Goal: Transaction & Acquisition: Obtain resource

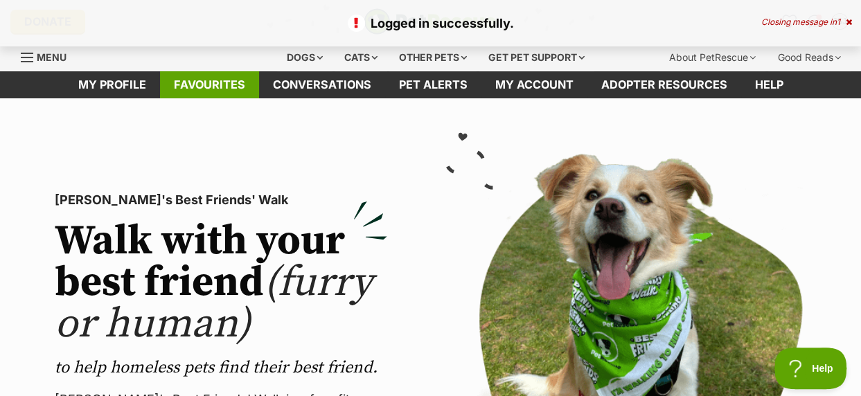
drag, startPoint x: 220, startPoint y: 90, endPoint x: 231, endPoint y: 96, distance: 11.8
click at [220, 90] on link "Favourites" at bounding box center [209, 84] width 99 height 27
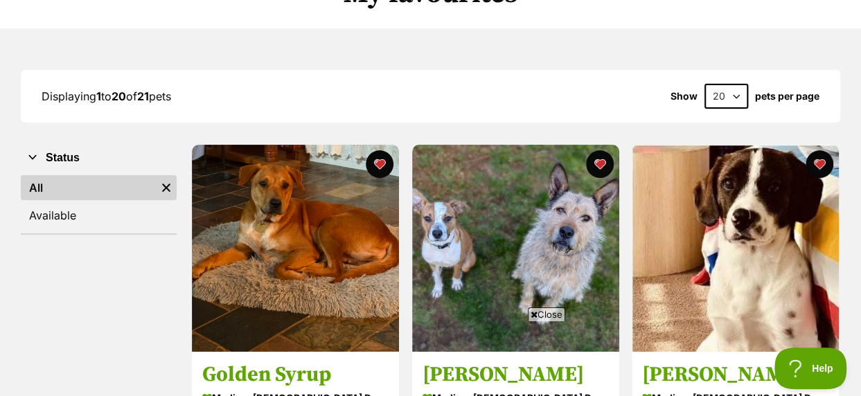
click at [541, 314] on span "Close" at bounding box center [546, 314] width 37 height 14
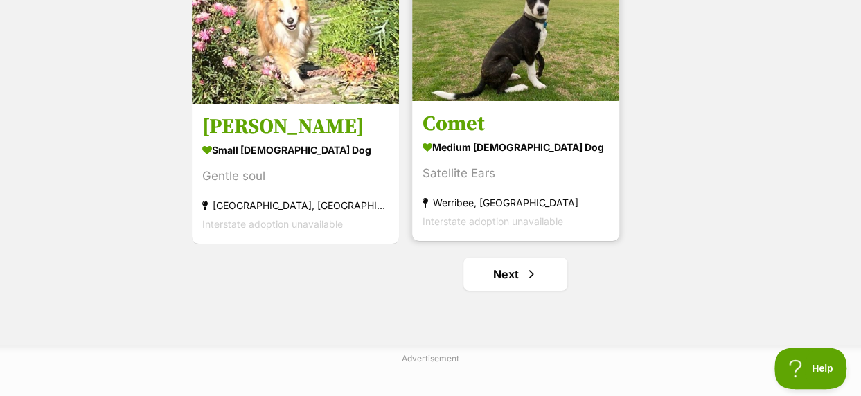
scroll to position [2562, 0]
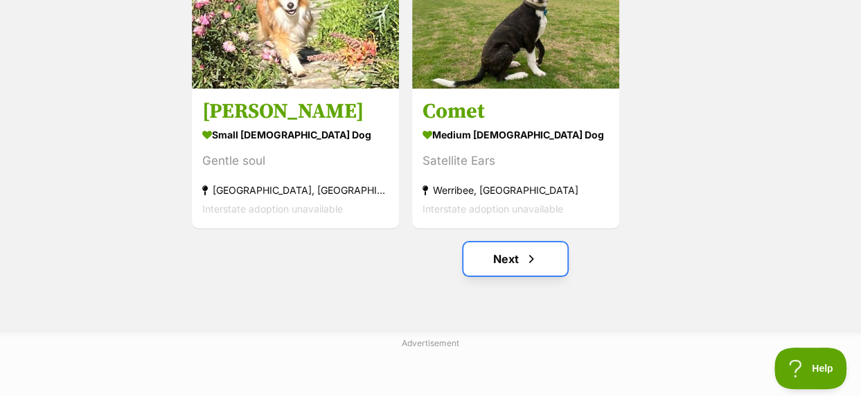
click at [521, 260] on link "Next" at bounding box center [515, 258] width 104 height 33
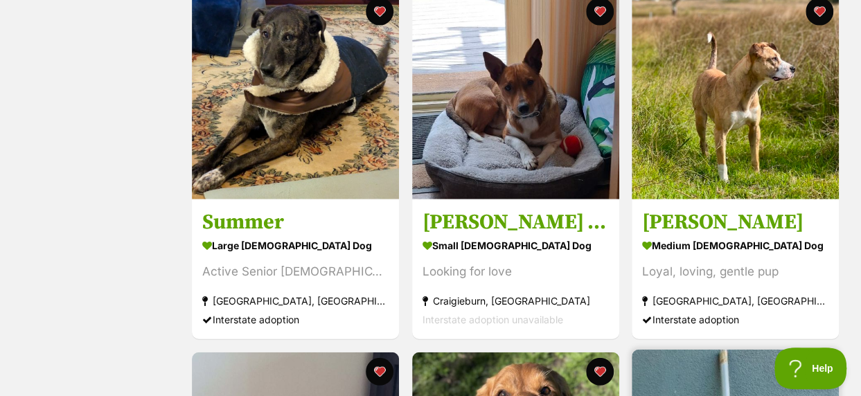
scroll to position [1592, 0]
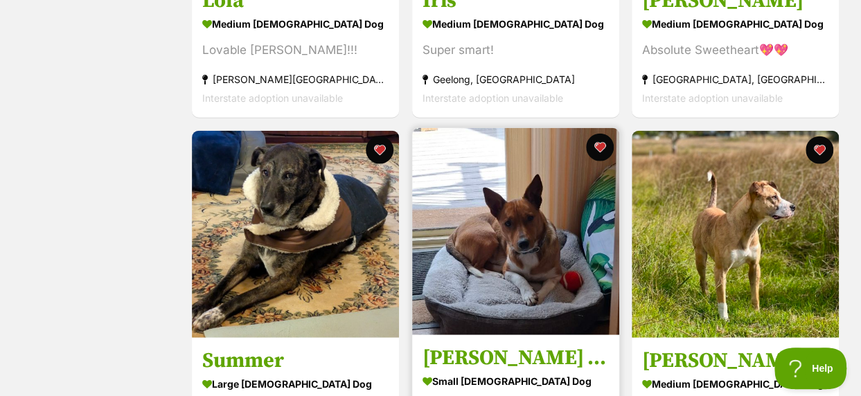
click at [525, 231] on img at bounding box center [515, 231] width 207 height 207
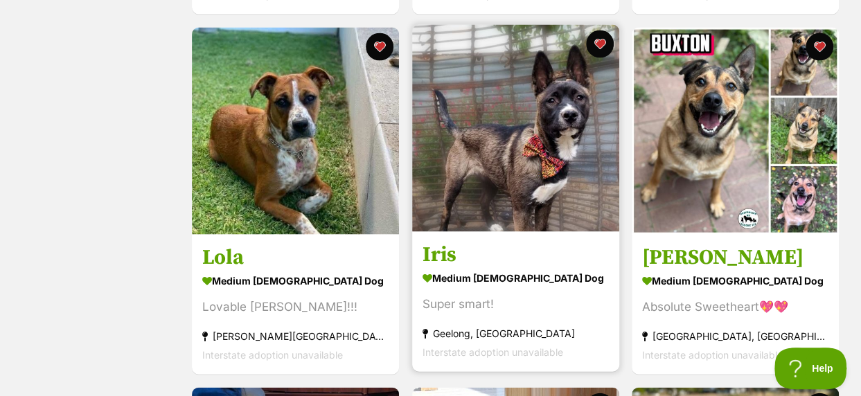
scroll to position [1315, 0]
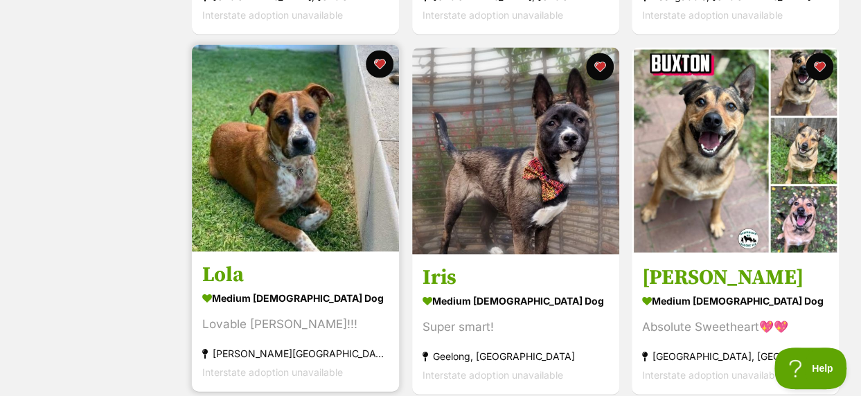
click at [274, 162] on img at bounding box center [295, 148] width 207 height 207
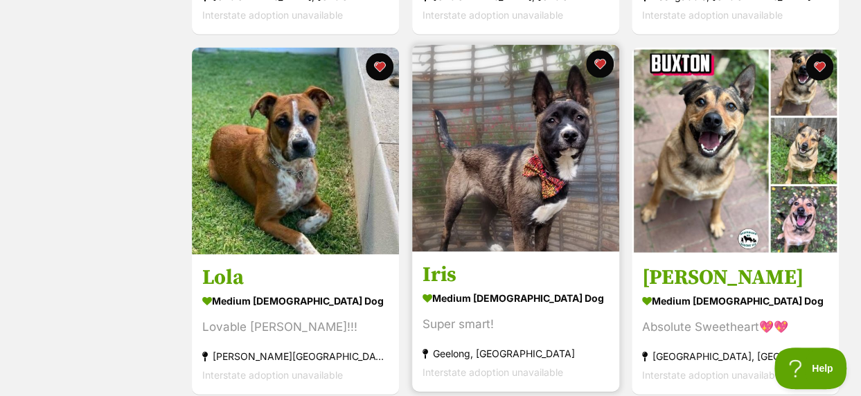
click at [549, 170] on img at bounding box center [515, 148] width 207 height 207
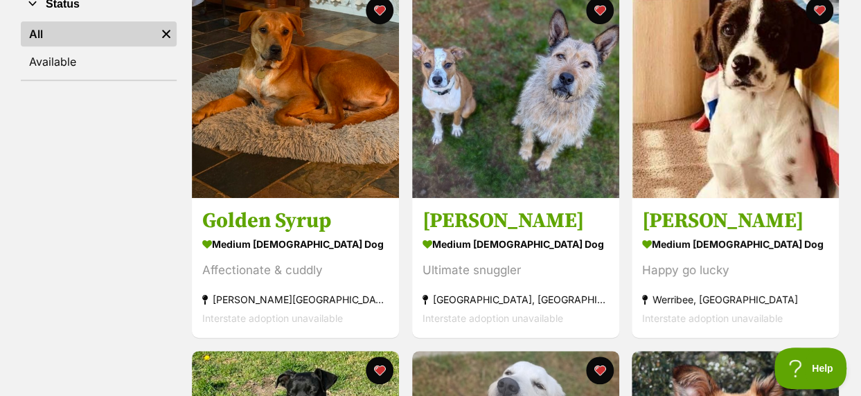
scroll to position [277, 0]
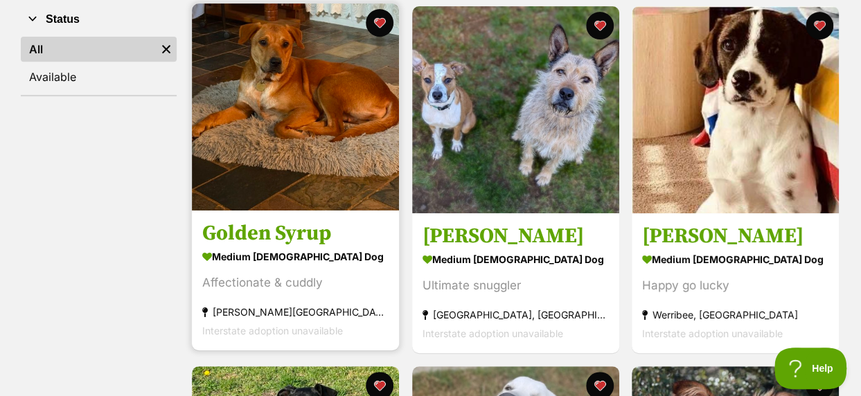
click at [330, 104] on img at bounding box center [295, 106] width 207 height 207
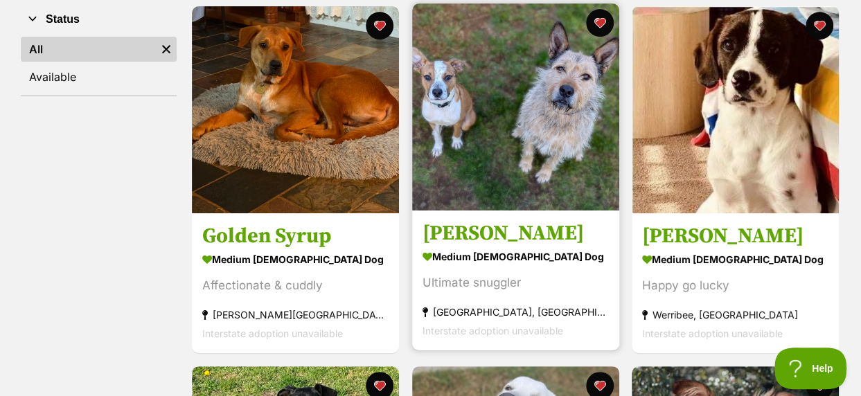
click at [539, 129] on img at bounding box center [515, 106] width 207 height 207
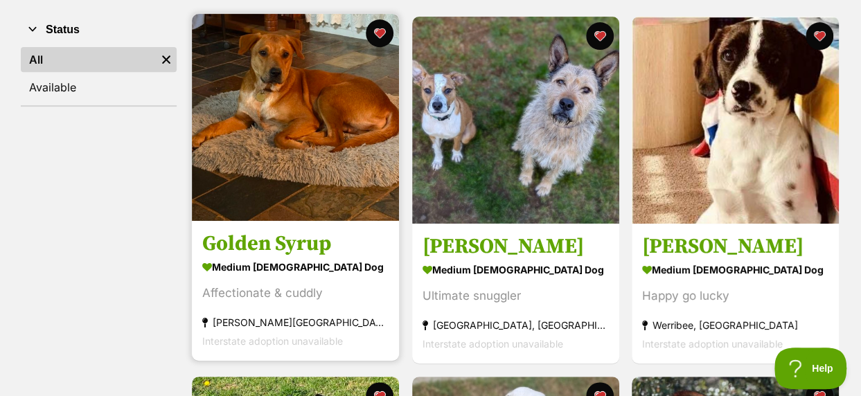
scroll to position [208, 0]
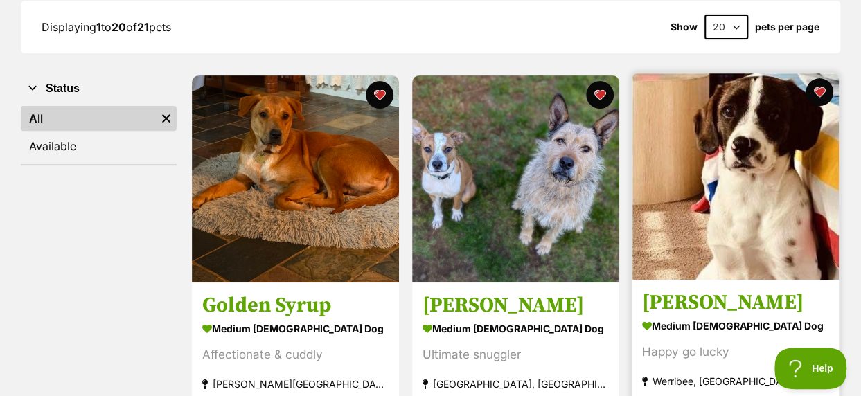
click at [723, 247] on img at bounding box center [734, 176] width 207 height 207
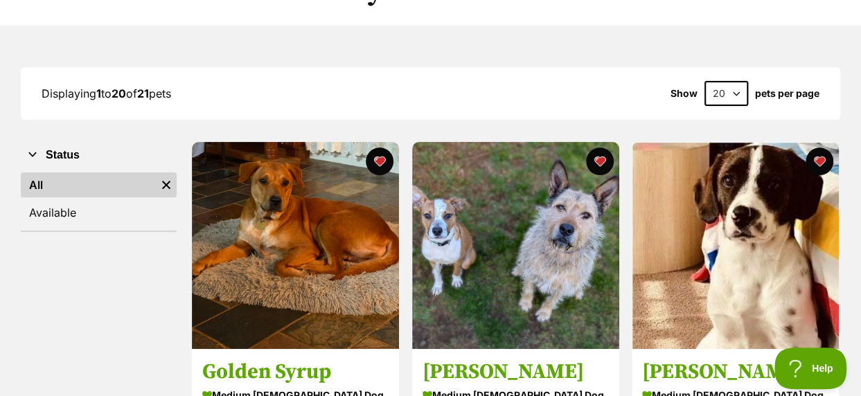
scroll to position [0, 0]
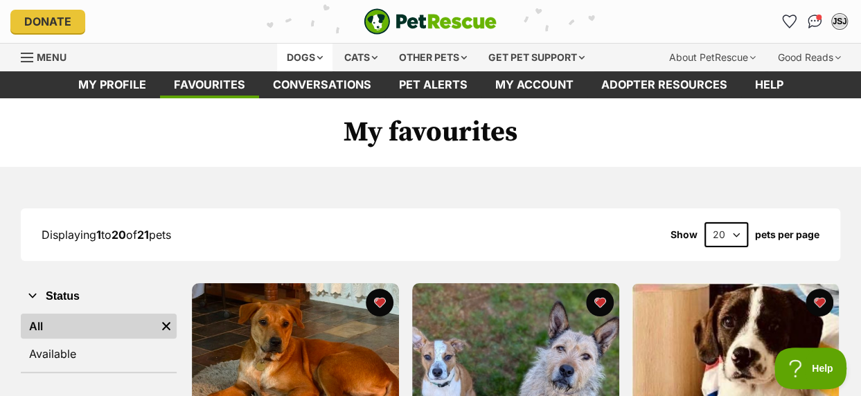
click at [307, 60] on div "Dogs" at bounding box center [304, 58] width 55 height 28
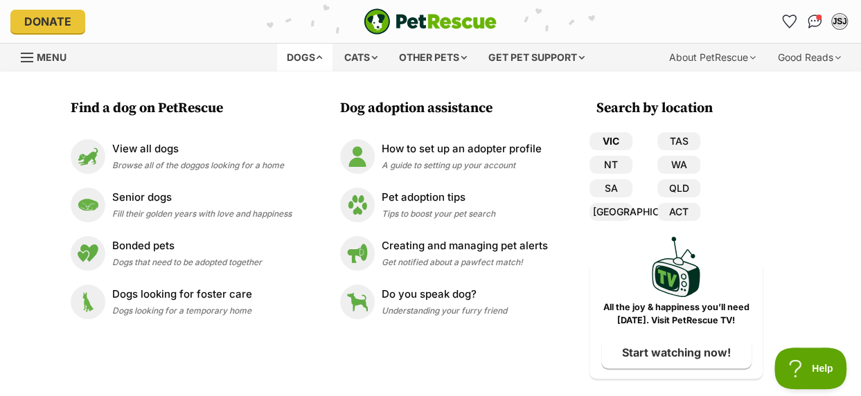
click at [609, 136] on link "VIC" at bounding box center [610, 141] width 43 height 18
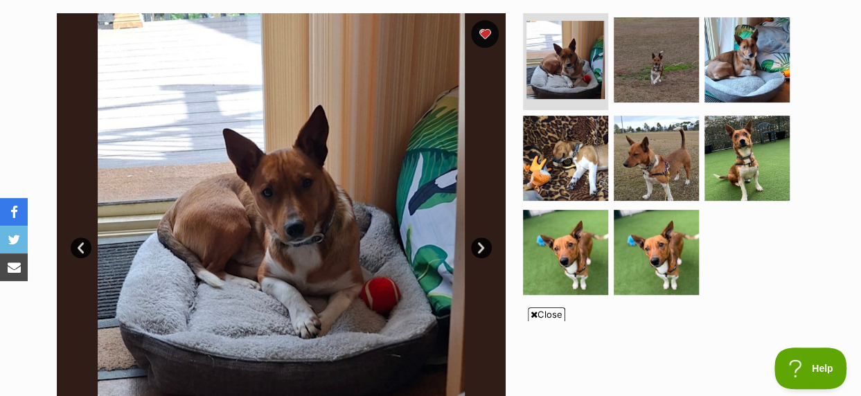
click at [483, 244] on link "Next" at bounding box center [481, 247] width 21 height 21
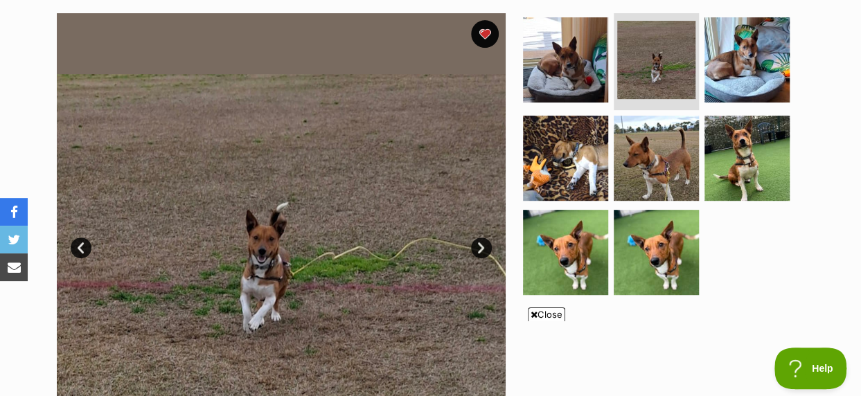
click at [483, 246] on link "Next" at bounding box center [481, 247] width 21 height 21
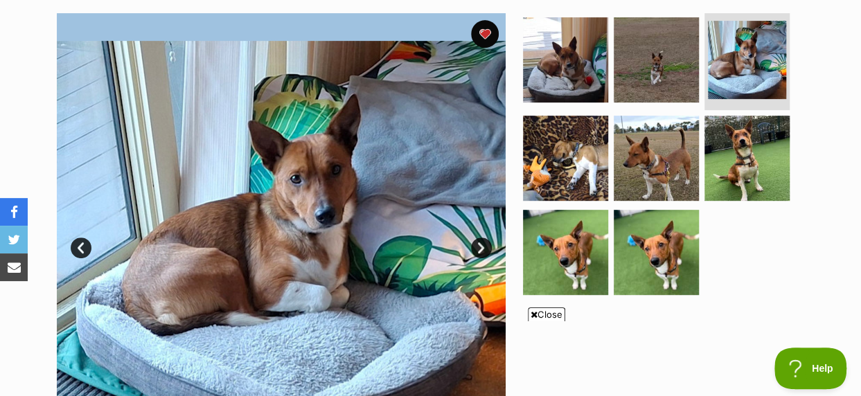
click at [483, 246] on link "Next" at bounding box center [481, 247] width 21 height 21
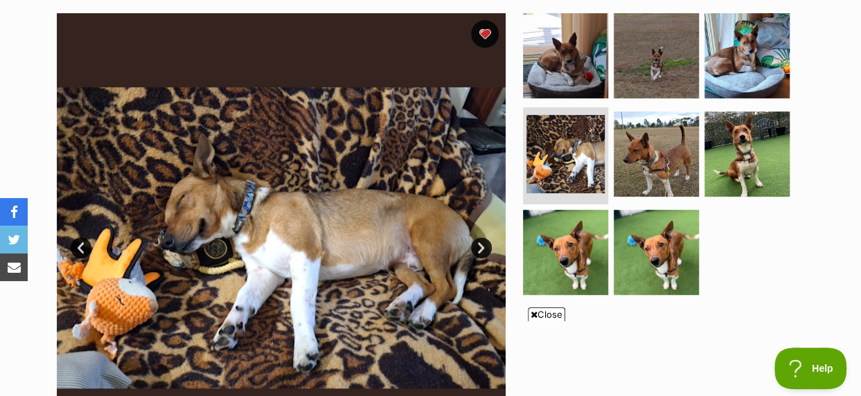
click at [483, 246] on link "Next" at bounding box center [481, 247] width 21 height 21
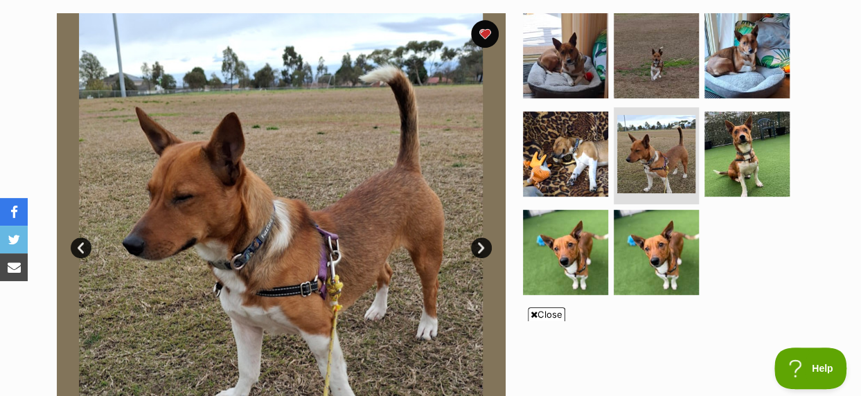
click at [483, 246] on link "Next" at bounding box center [481, 247] width 21 height 21
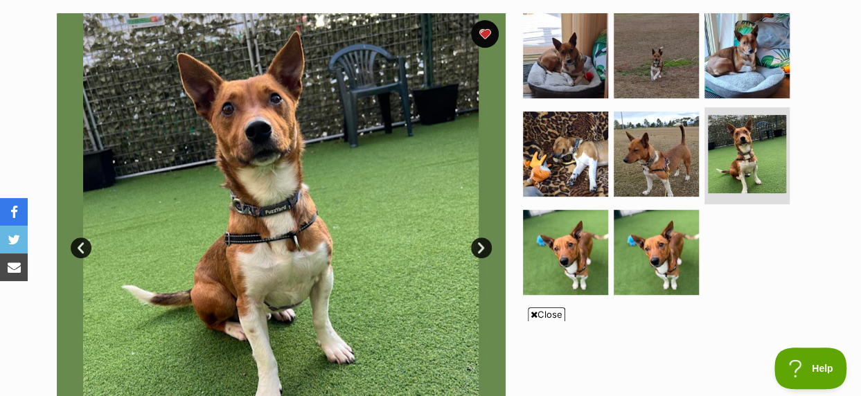
click at [483, 246] on link "Next" at bounding box center [481, 247] width 21 height 21
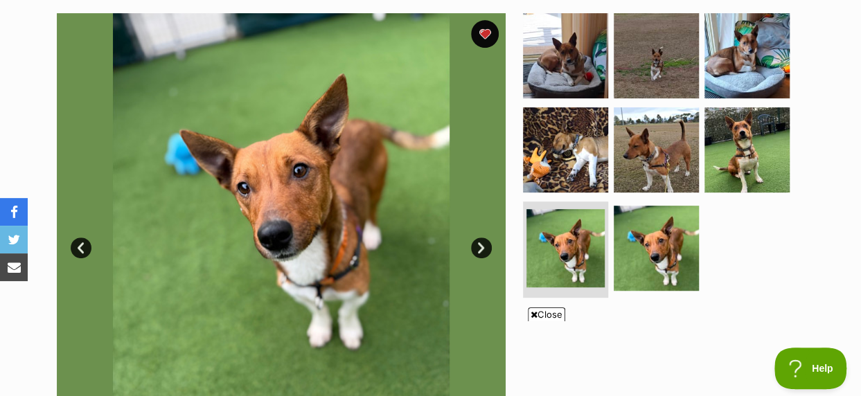
click at [483, 246] on link "Next" at bounding box center [481, 247] width 21 height 21
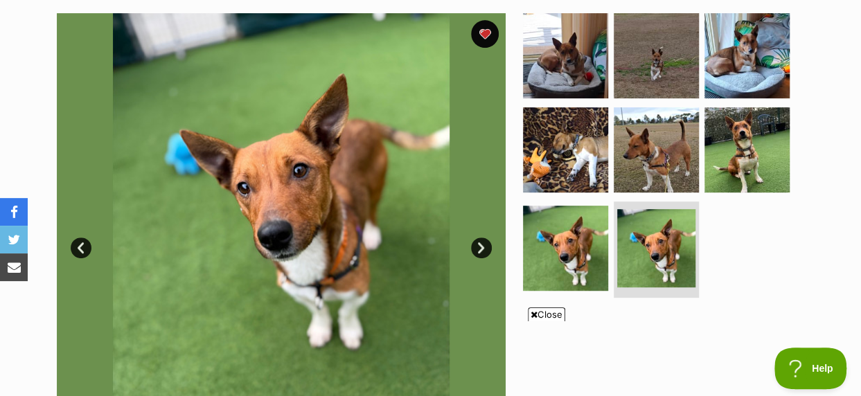
click at [483, 246] on link "Next" at bounding box center [481, 247] width 21 height 21
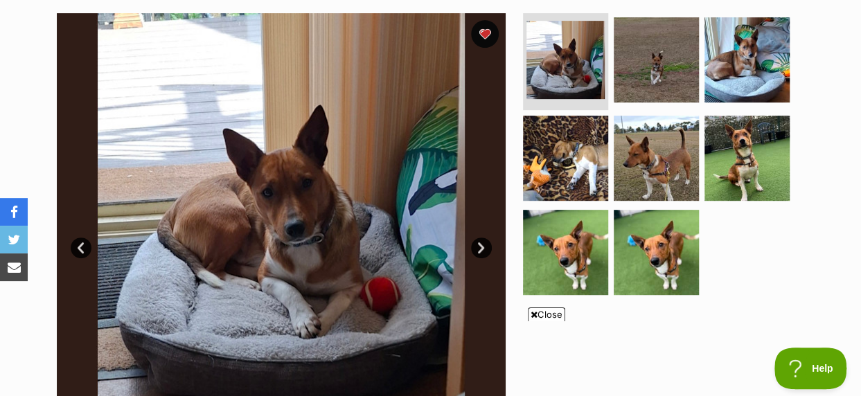
click at [539, 317] on span "Close" at bounding box center [546, 314] width 37 height 14
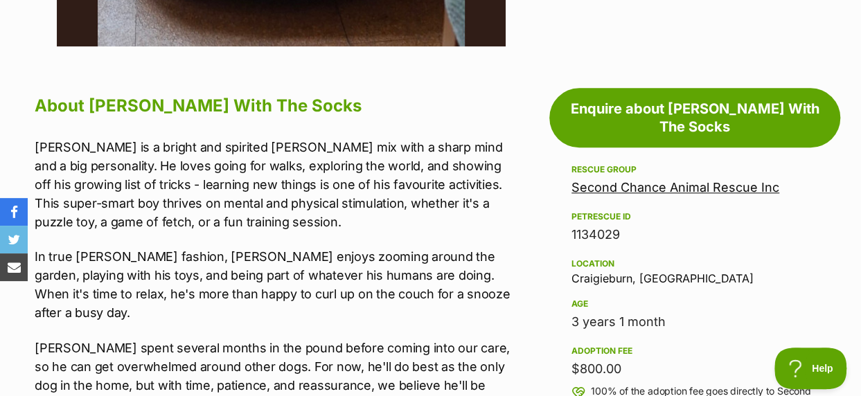
scroll to position [277, 0]
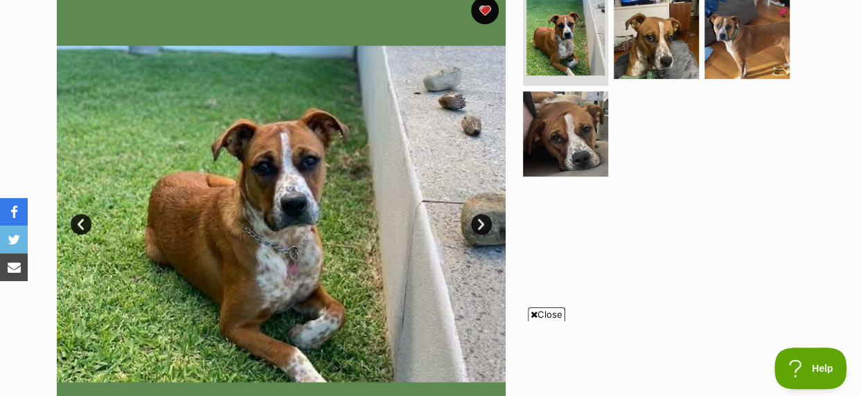
scroll to position [277, 0]
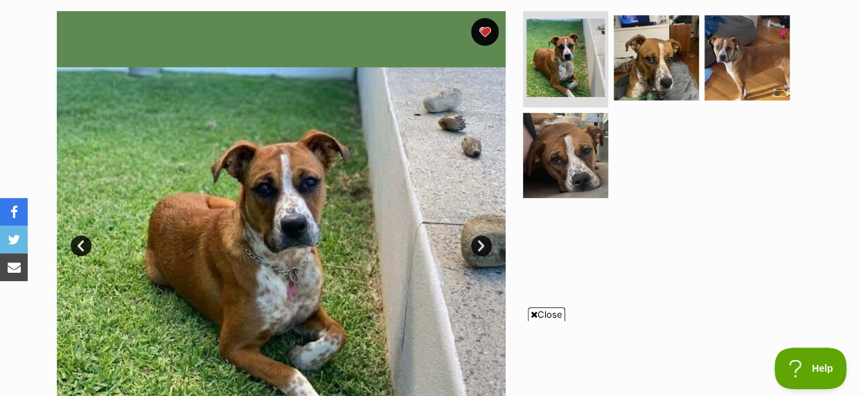
click at [541, 314] on span "Close" at bounding box center [546, 314] width 37 height 14
click at [483, 246] on link "Next" at bounding box center [481, 245] width 21 height 21
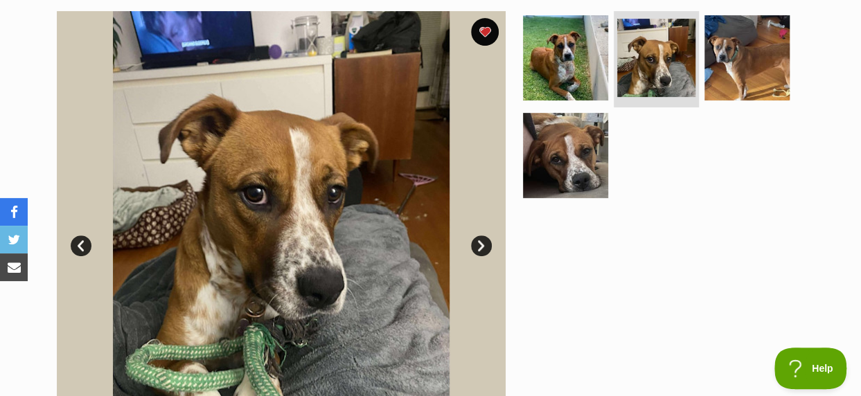
click at [483, 246] on link "Next" at bounding box center [481, 245] width 21 height 21
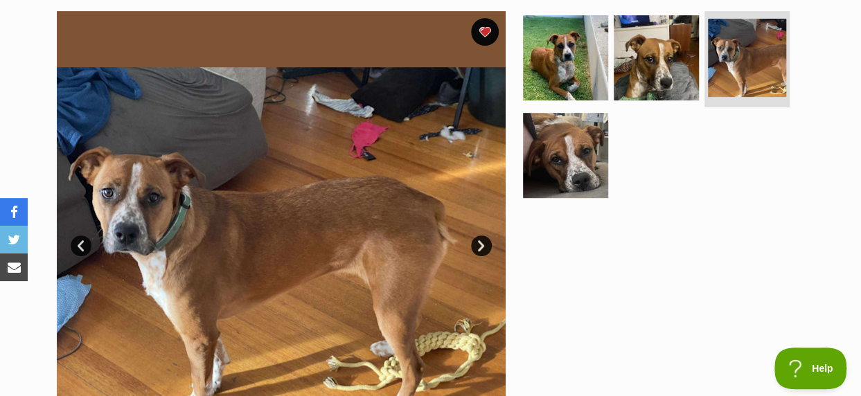
click at [483, 246] on link "Next" at bounding box center [481, 245] width 21 height 21
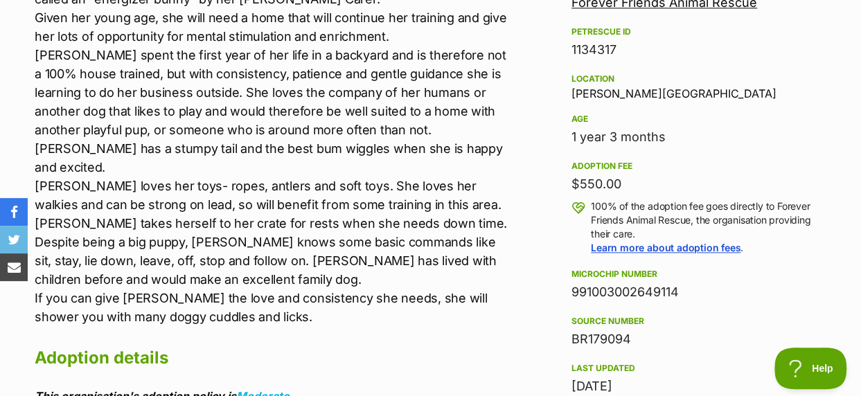
scroll to position [900, 0]
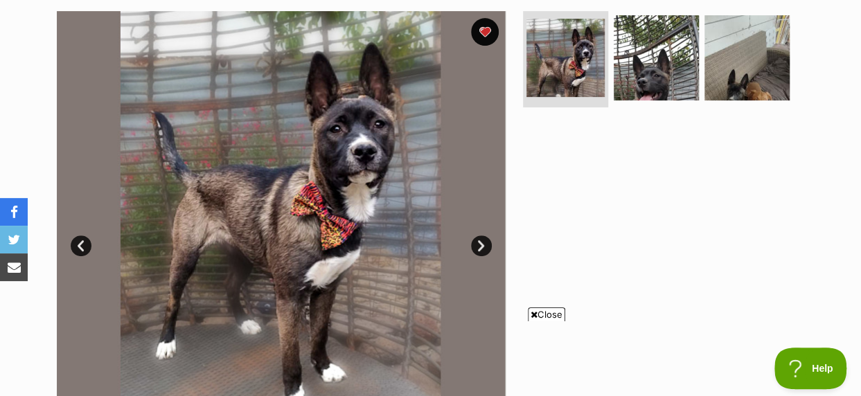
click at [480, 248] on link "Next" at bounding box center [481, 245] width 21 height 21
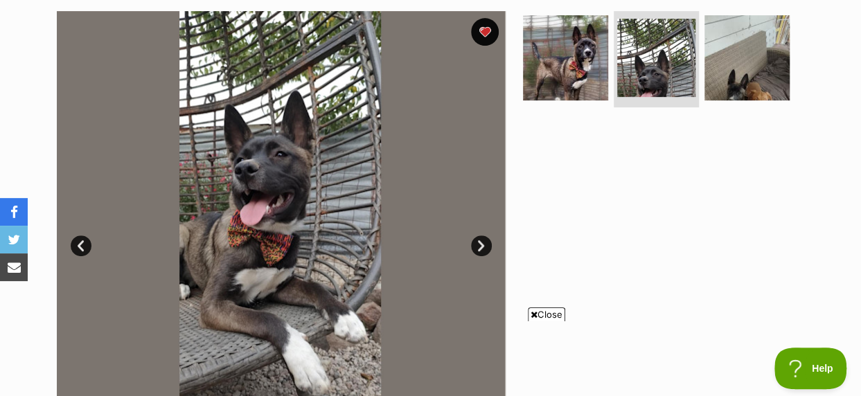
click at [480, 246] on link "Next" at bounding box center [481, 245] width 21 height 21
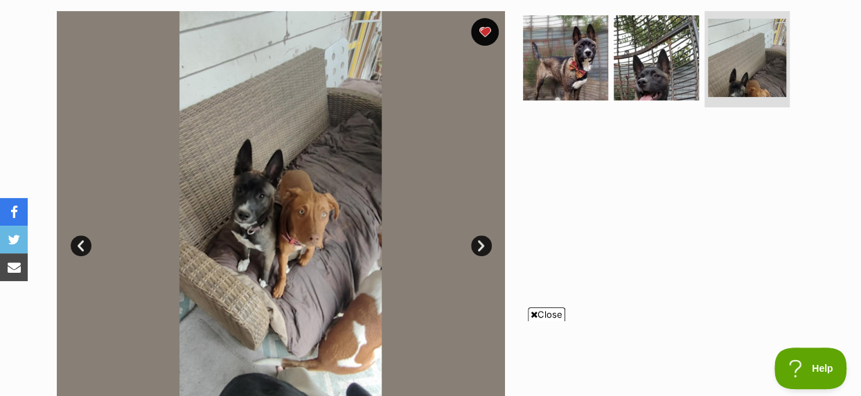
click at [541, 312] on span "Close" at bounding box center [546, 314] width 37 height 14
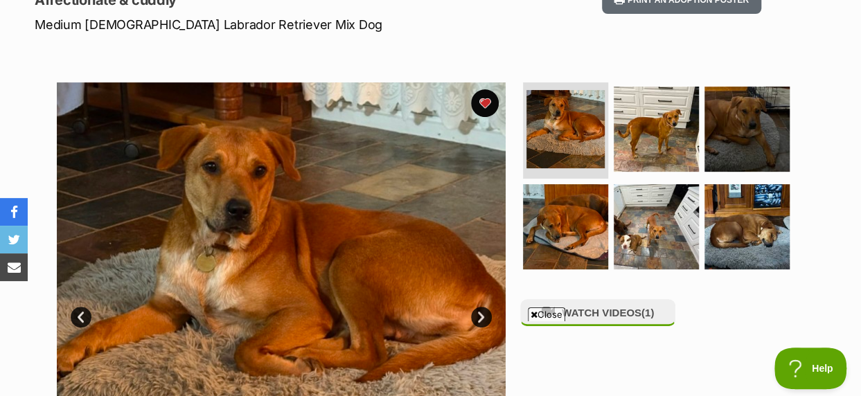
scroll to position [208, 0]
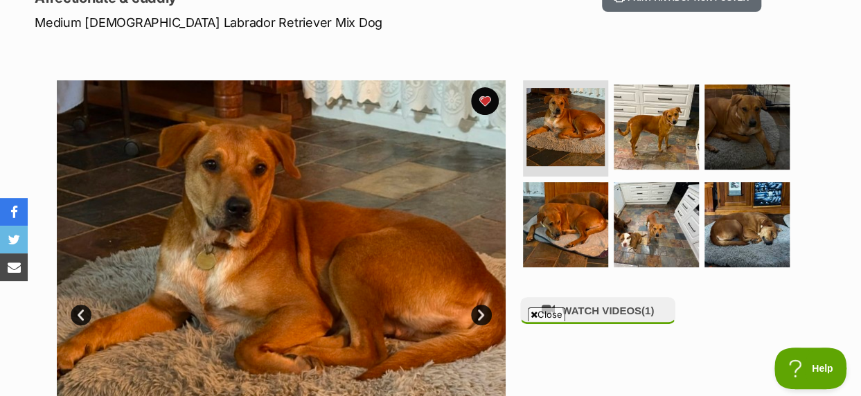
click at [555, 314] on span "Close" at bounding box center [546, 314] width 37 height 14
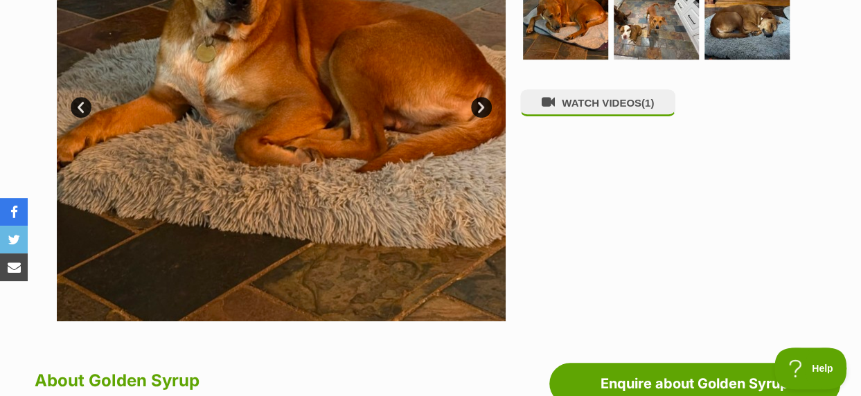
scroll to position [69, 0]
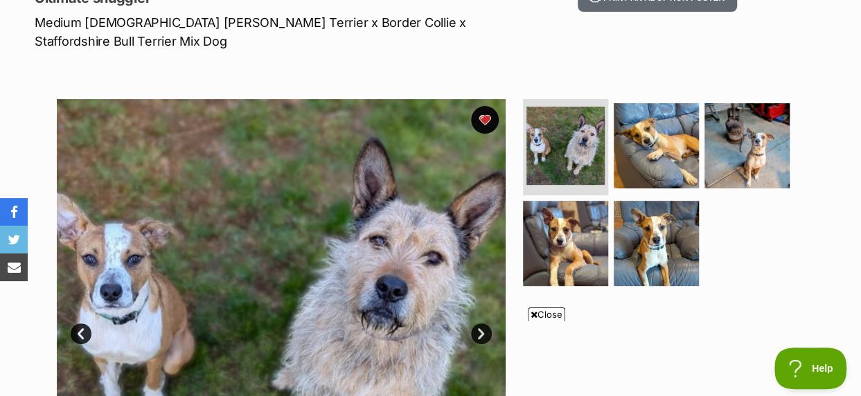
scroll to position [277, 0]
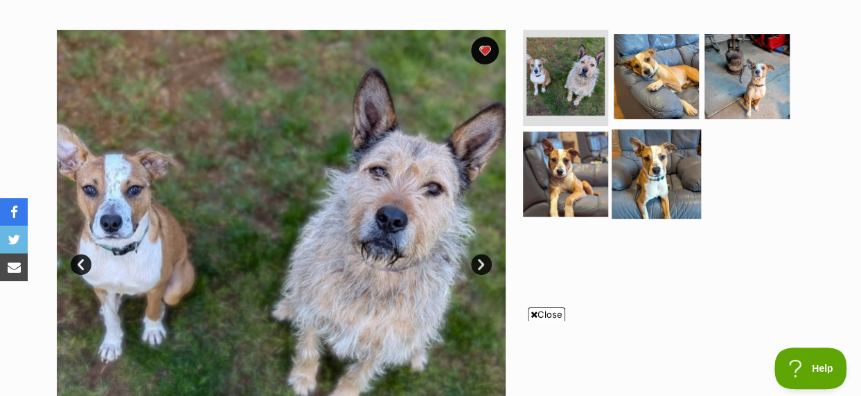
click at [641, 166] on img at bounding box center [655, 173] width 89 height 89
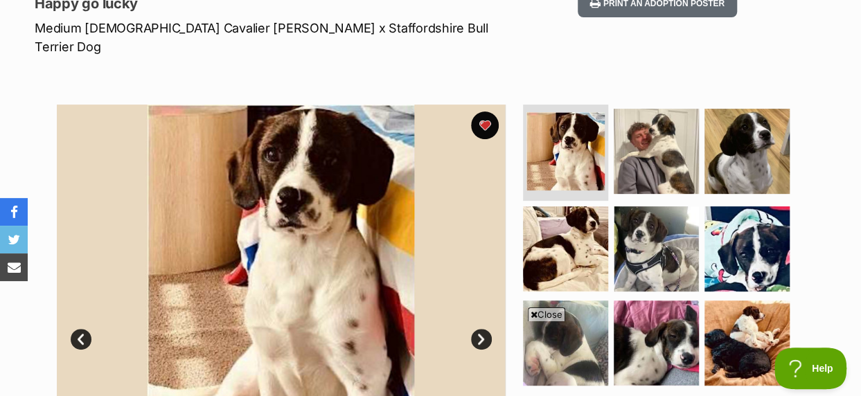
scroll to position [208, 0]
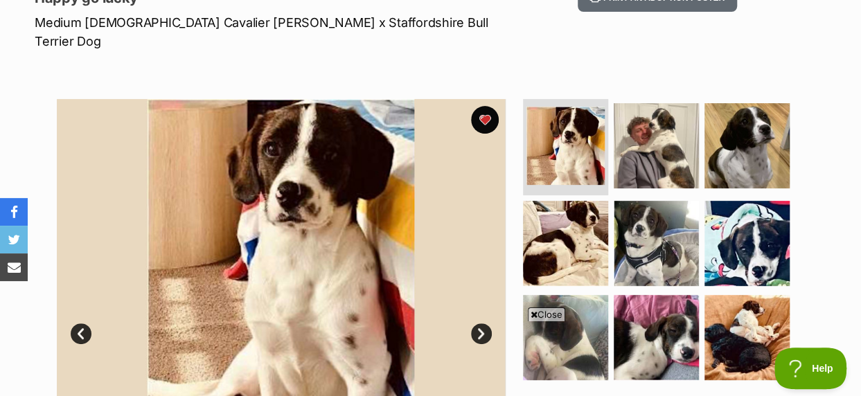
click at [545, 317] on span "Close" at bounding box center [546, 314] width 37 height 14
click at [478, 323] on link "Next" at bounding box center [481, 333] width 21 height 21
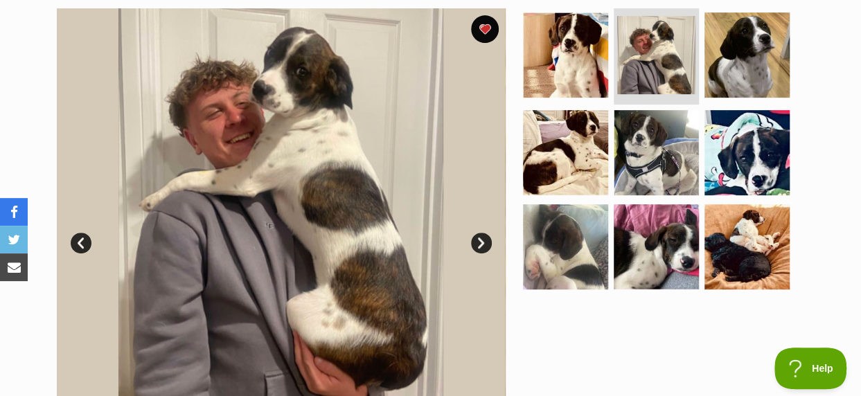
scroll to position [277, 0]
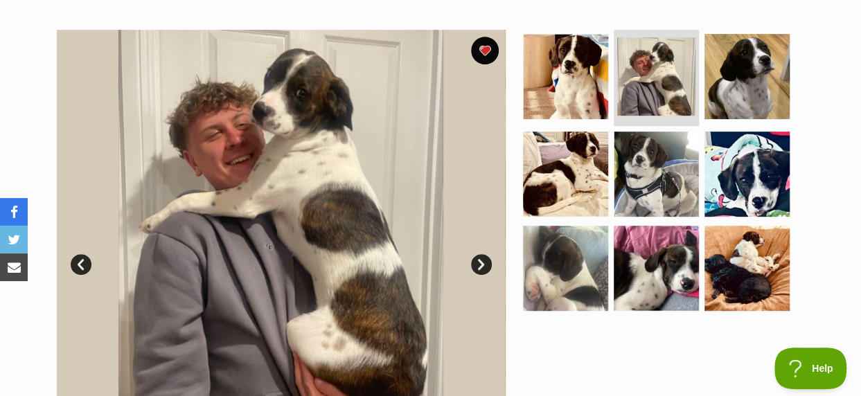
click at [479, 254] on link "Next" at bounding box center [481, 264] width 21 height 21
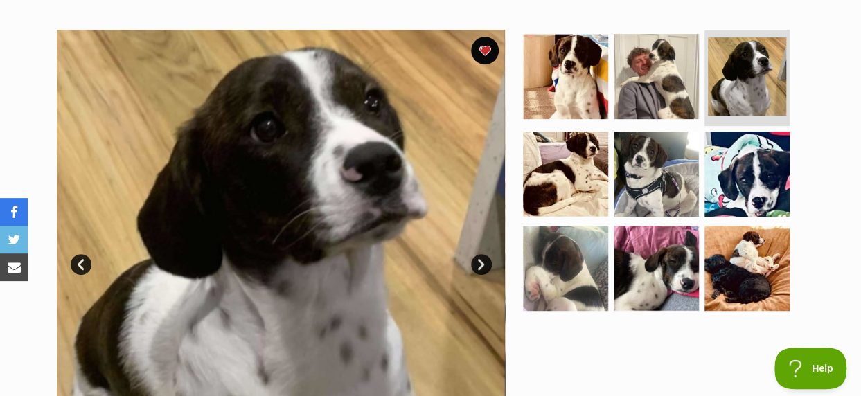
click at [479, 254] on link "Next" at bounding box center [481, 264] width 21 height 21
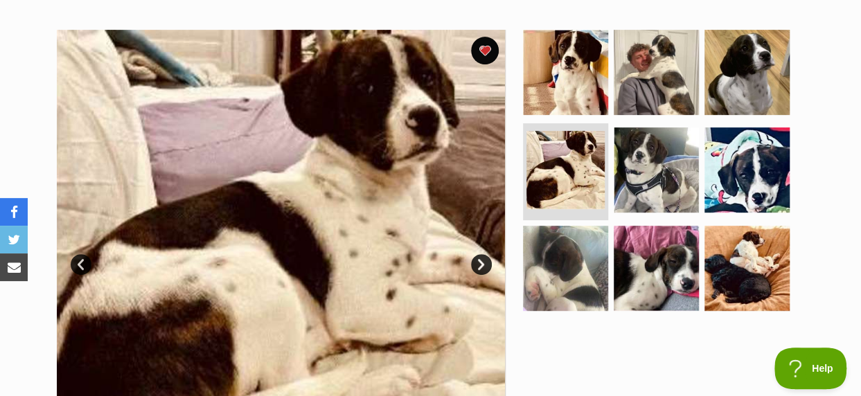
click at [479, 254] on link "Next" at bounding box center [481, 264] width 21 height 21
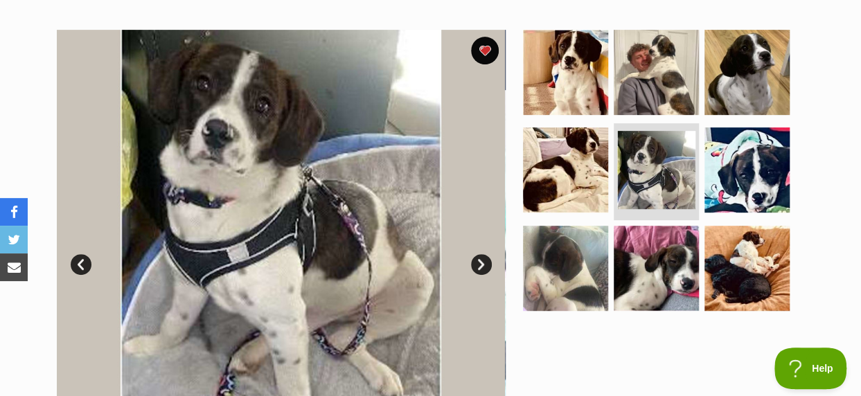
click at [479, 254] on link "Next" at bounding box center [481, 264] width 21 height 21
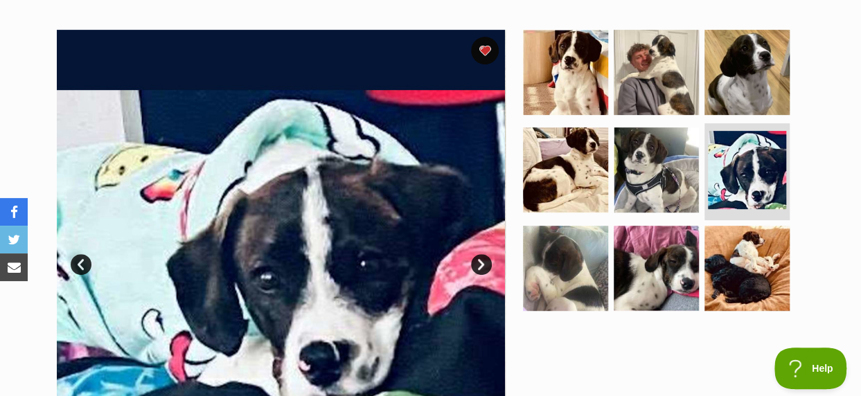
click at [479, 254] on link "Next" at bounding box center [481, 264] width 21 height 21
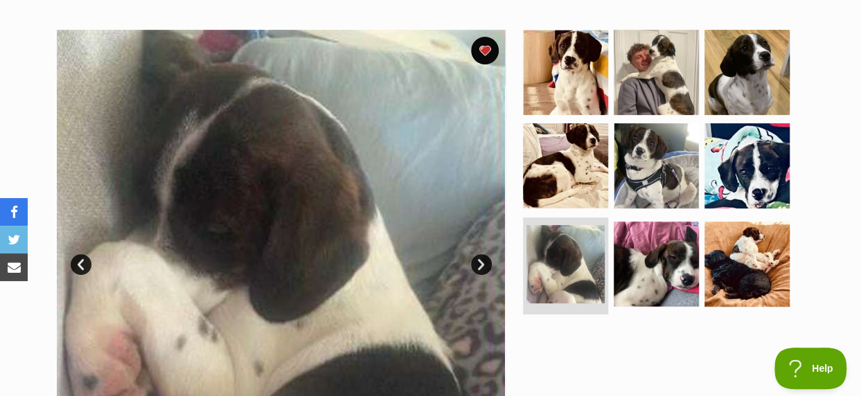
click at [479, 254] on link "Next" at bounding box center [481, 264] width 21 height 21
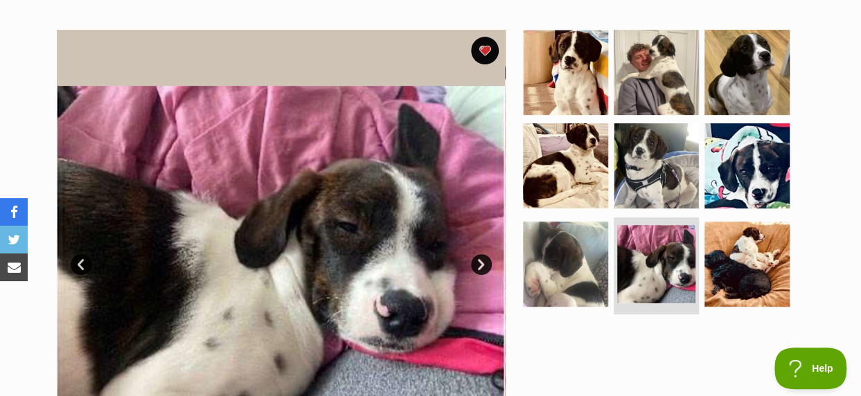
click at [479, 254] on link "Next" at bounding box center [481, 264] width 21 height 21
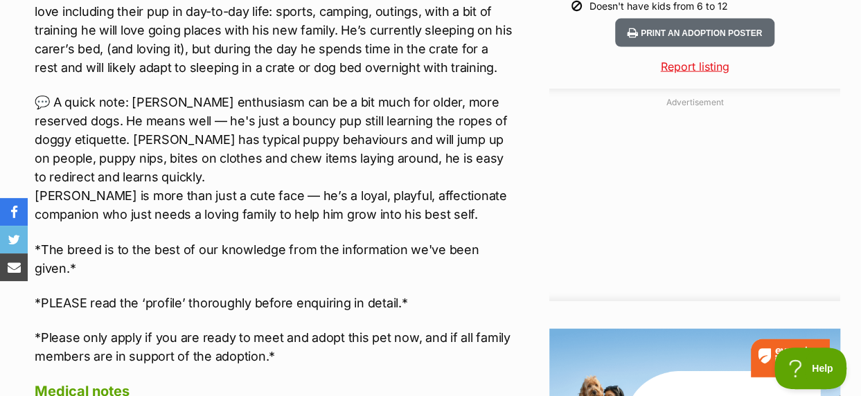
scroll to position [1523, 0]
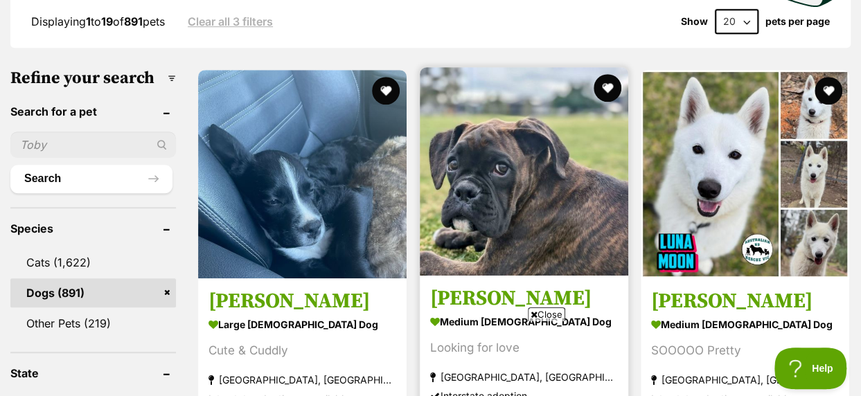
click at [528, 147] on img at bounding box center [524, 171] width 208 height 208
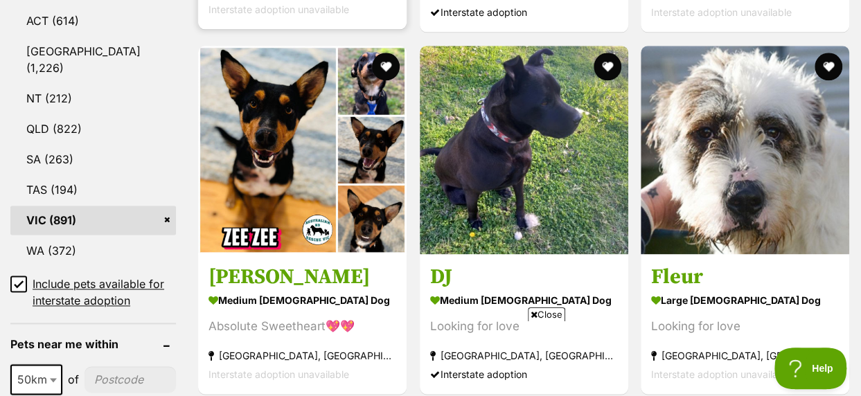
scroll to position [831, 0]
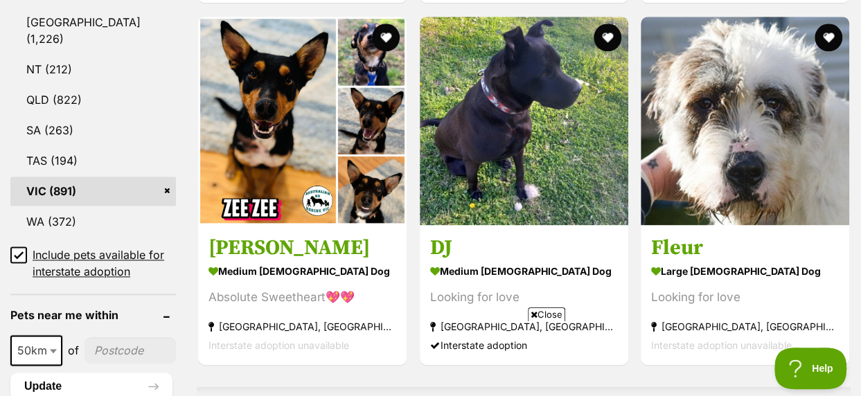
click at [541, 312] on span "Close" at bounding box center [546, 314] width 37 height 14
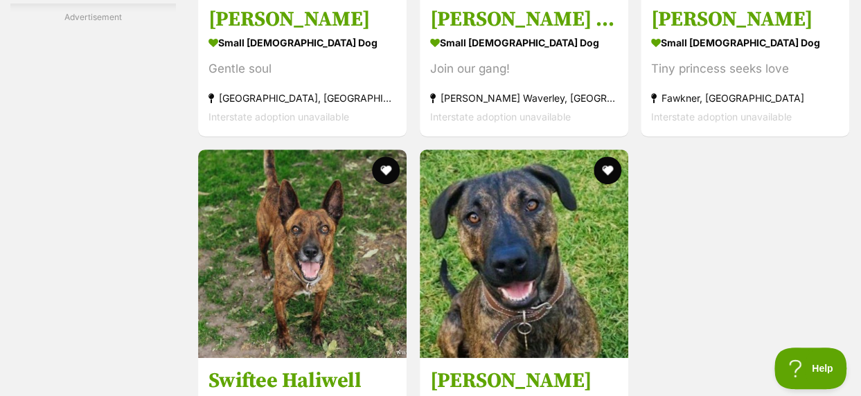
scroll to position [3046, 0]
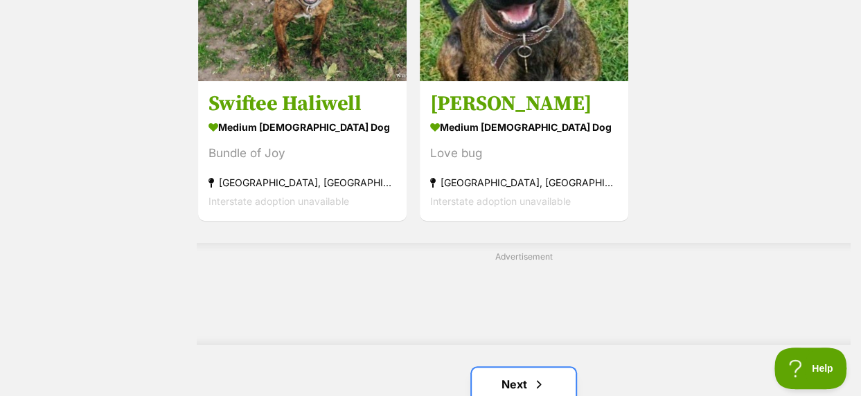
click at [519, 368] on link "Next" at bounding box center [523, 384] width 104 height 33
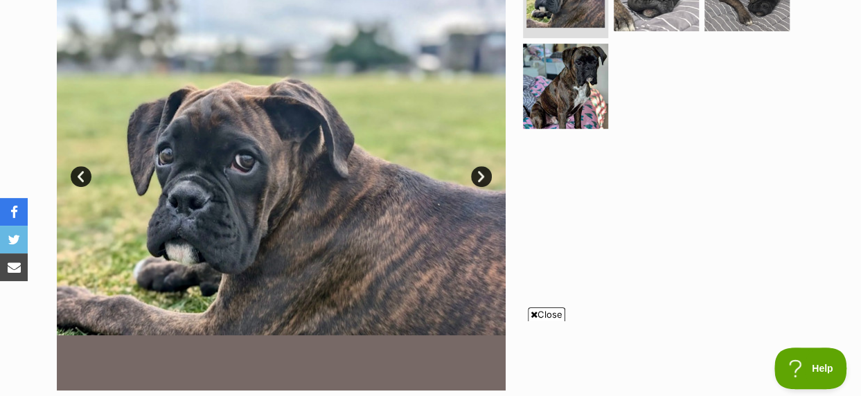
click at [482, 174] on link "Next" at bounding box center [481, 176] width 21 height 21
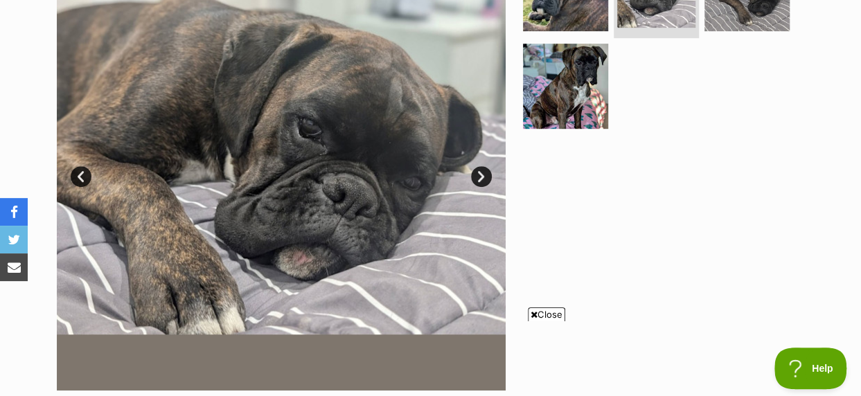
click at [482, 174] on link "Next" at bounding box center [481, 176] width 21 height 21
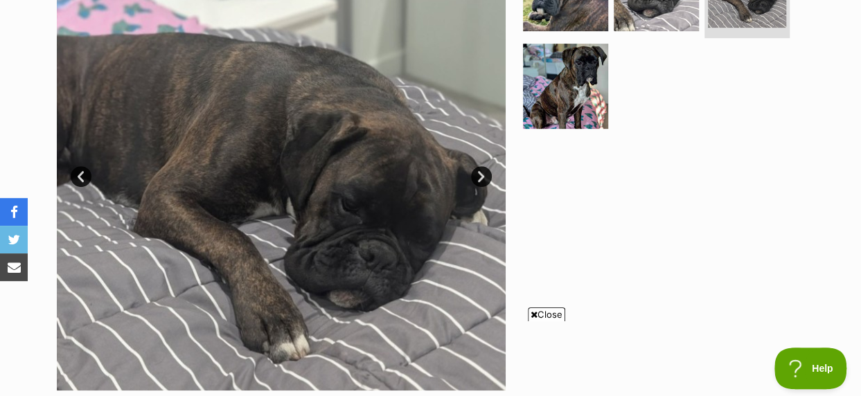
click at [482, 174] on link "Next" at bounding box center [481, 176] width 21 height 21
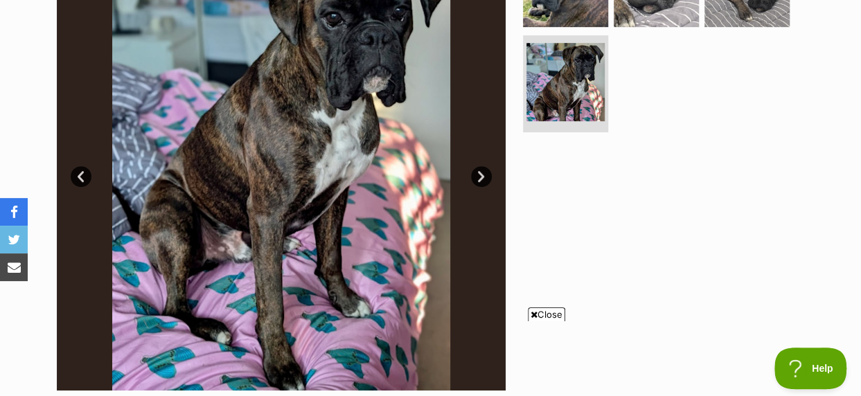
click at [546, 318] on span "Close" at bounding box center [546, 314] width 37 height 14
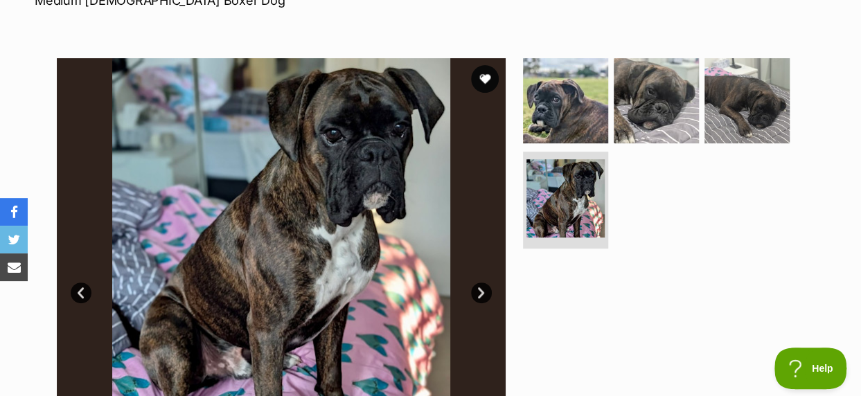
scroll to position [208, 0]
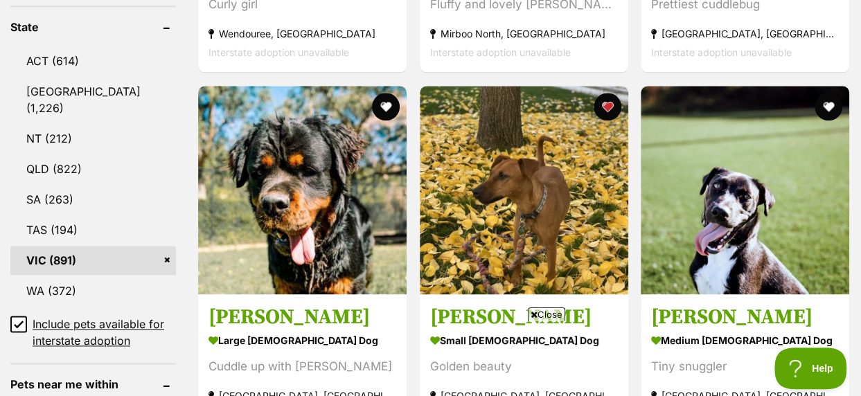
click at [539, 312] on span "Close" at bounding box center [546, 314] width 37 height 14
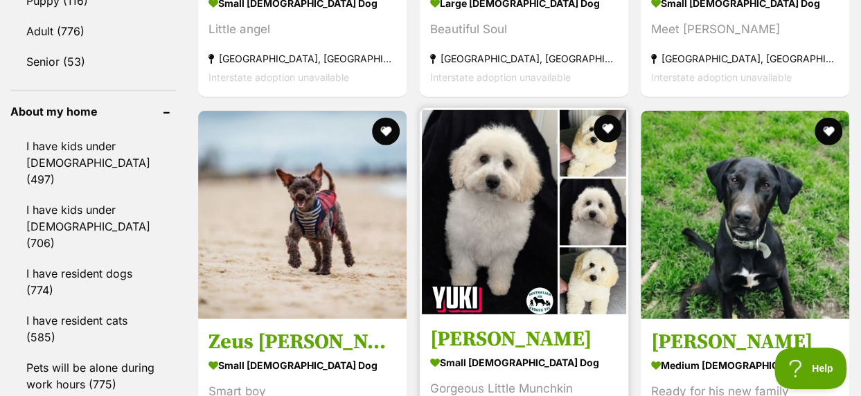
scroll to position [1662, 0]
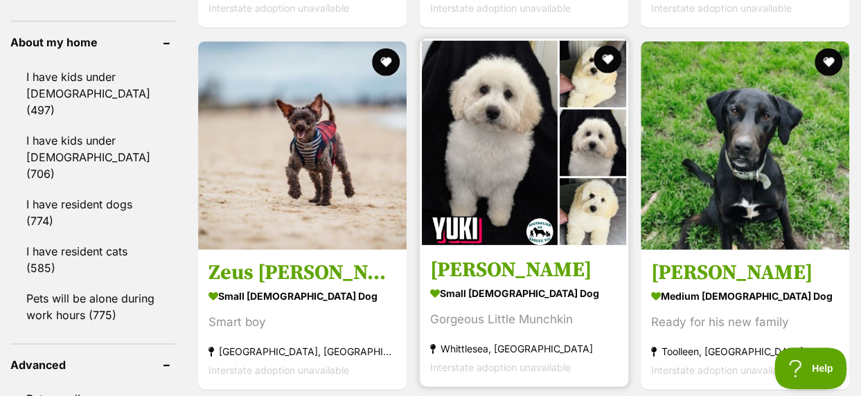
click at [488, 131] on img at bounding box center [524, 143] width 208 height 208
click at [602, 44] on button "favourite" at bounding box center [606, 59] width 30 height 30
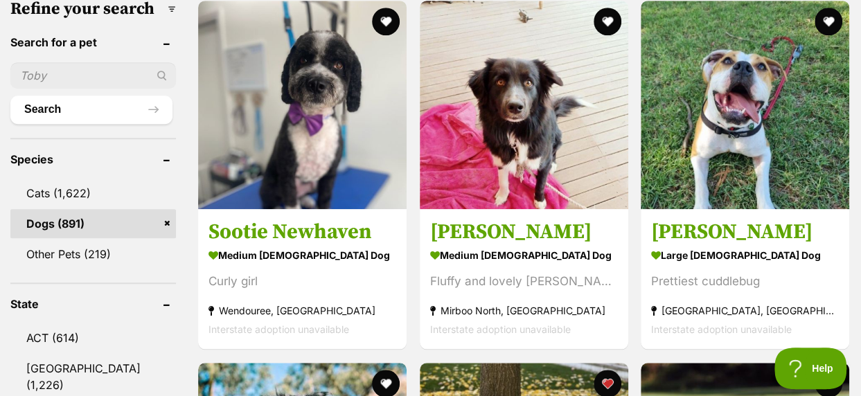
scroll to position [0, 0]
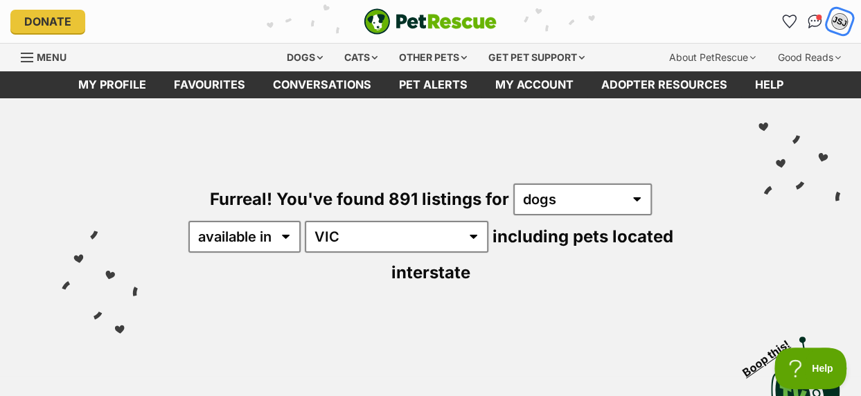
click at [842, 22] on div "JSJ" at bounding box center [839, 21] width 18 height 18
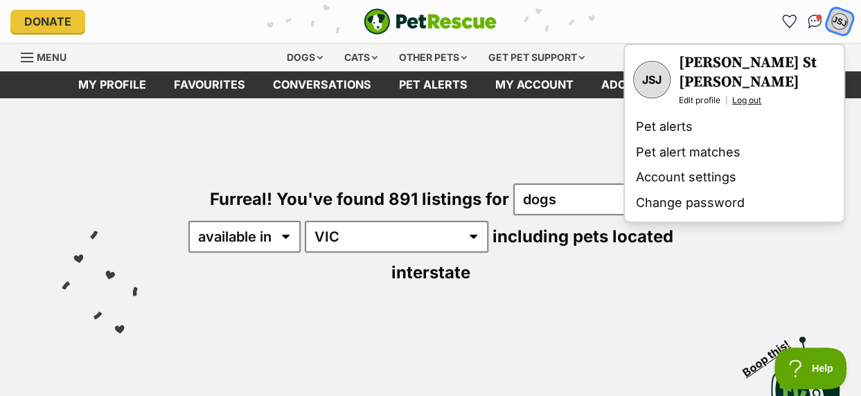
click at [744, 95] on link "Log out" at bounding box center [746, 100] width 29 height 11
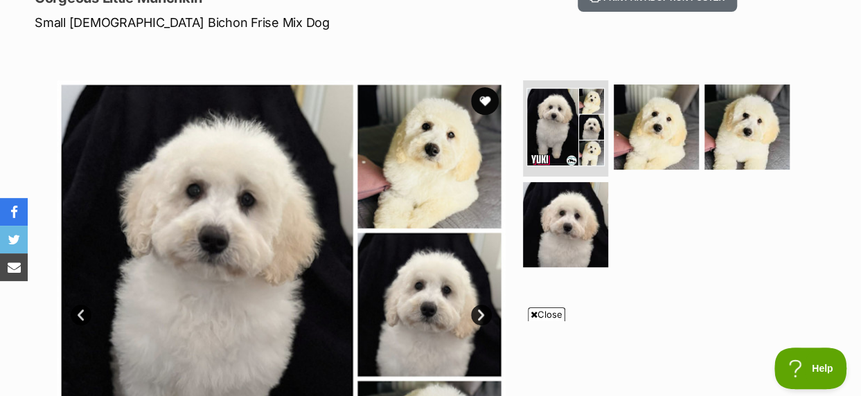
click at [546, 316] on span "Close" at bounding box center [546, 314] width 37 height 14
click at [422, 182] on img at bounding box center [281, 304] width 449 height 449
click at [480, 318] on link "Next" at bounding box center [481, 315] width 21 height 21
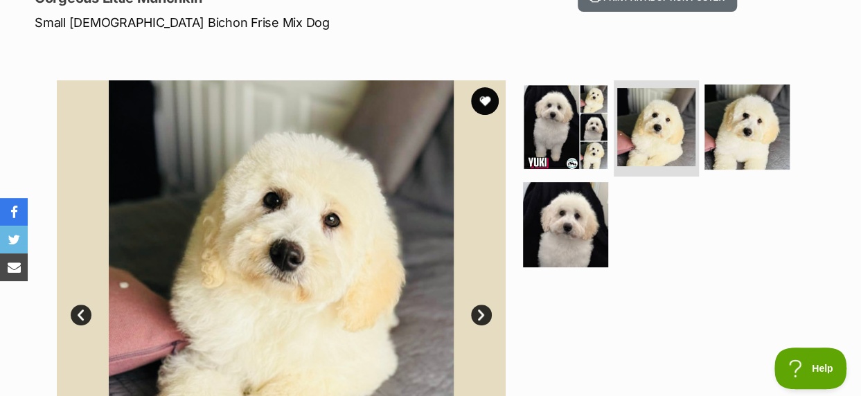
click at [479, 316] on link "Next" at bounding box center [481, 315] width 21 height 21
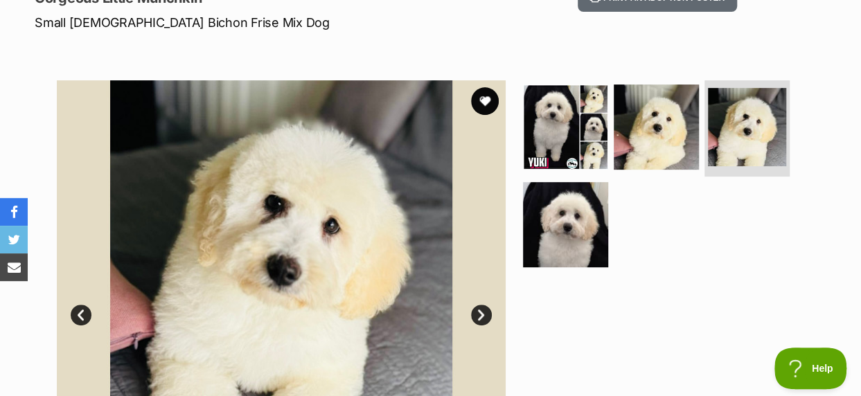
click at [479, 316] on link "Next" at bounding box center [481, 315] width 21 height 21
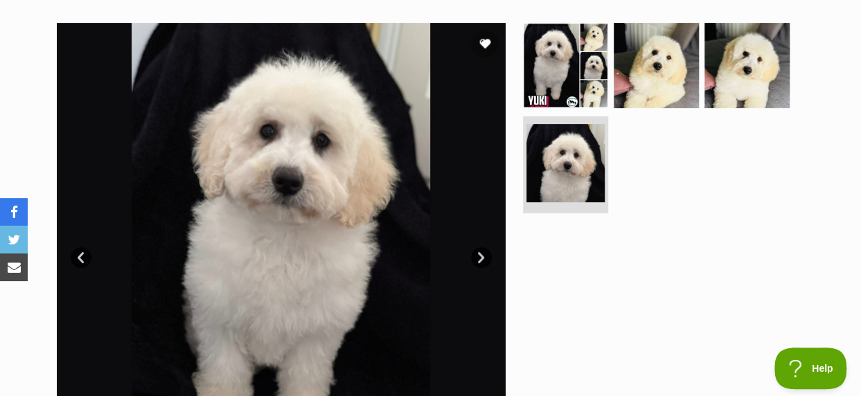
scroll to position [138, 0]
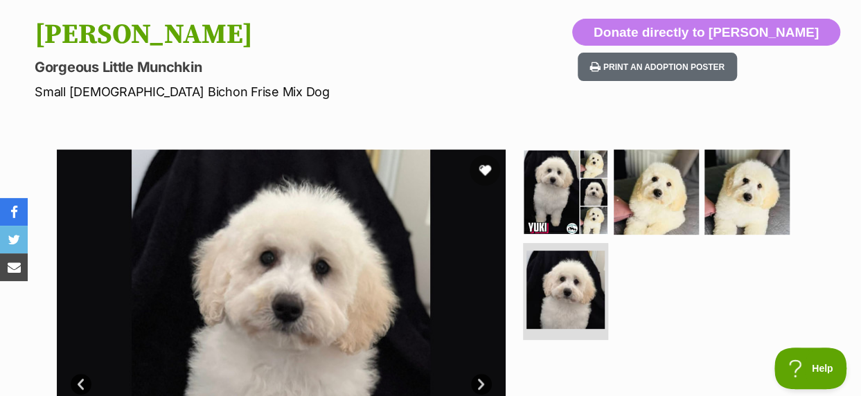
click at [487, 169] on button "favourite" at bounding box center [484, 170] width 30 height 30
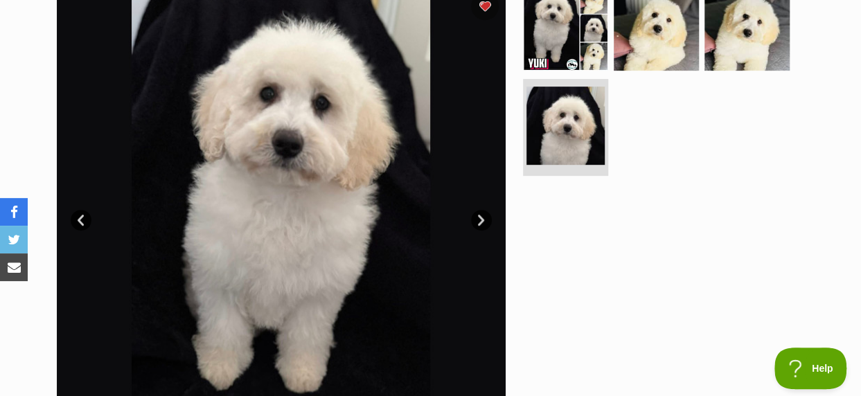
scroll to position [208, 0]
